Goal: Communication & Community: Ask a question

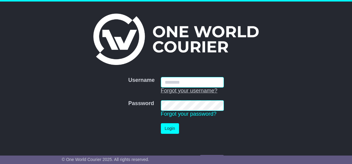
type input "**********"
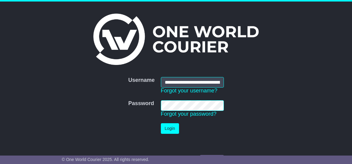
click at [177, 124] on button "Login" at bounding box center [170, 128] width 18 height 11
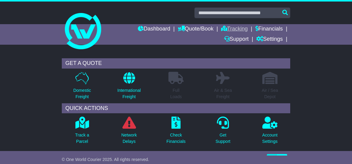
click at [229, 28] on link "Tracking" at bounding box center [234, 29] width 27 height 10
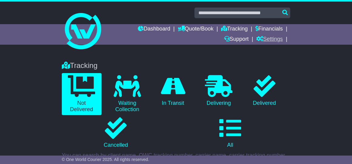
click at [263, 39] on link "Settings" at bounding box center [269, 39] width 27 height 10
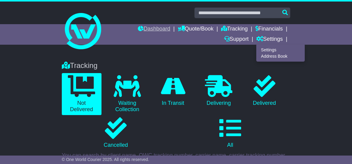
click at [146, 27] on link "Dashboard" at bounding box center [154, 29] width 32 height 10
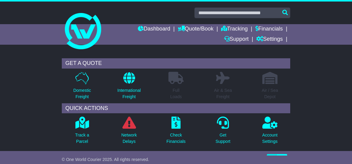
scroll to position [124, 0]
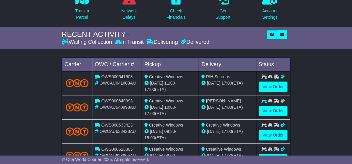
click at [266, 108] on link "View Order" at bounding box center [272, 111] width 29 height 11
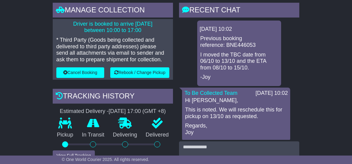
scroll to position [208, 0]
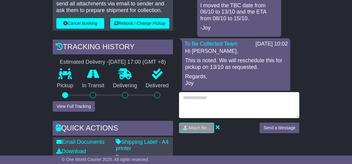
click at [214, 94] on textarea at bounding box center [239, 105] width 120 height 26
type textarea "**********"
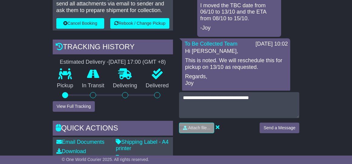
click at [271, 125] on button "Send a Message" at bounding box center [279, 128] width 40 height 11
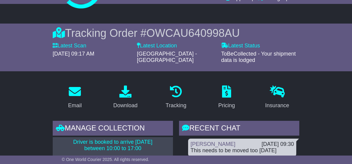
scroll to position [0, 0]
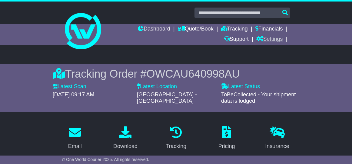
click at [273, 38] on link "Settings" at bounding box center [269, 39] width 27 height 10
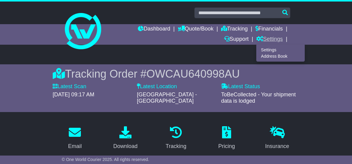
click at [270, 39] on link "Settings" at bounding box center [269, 39] width 27 height 10
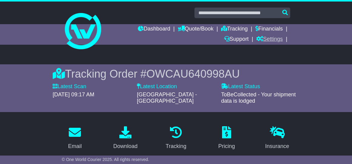
click at [270, 39] on link "Settings" at bounding box center [269, 39] width 27 height 10
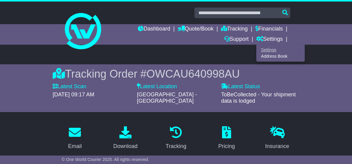
click at [265, 49] on link "Settings" at bounding box center [280, 50] width 48 height 7
